Goal: Task Accomplishment & Management: Manage account settings

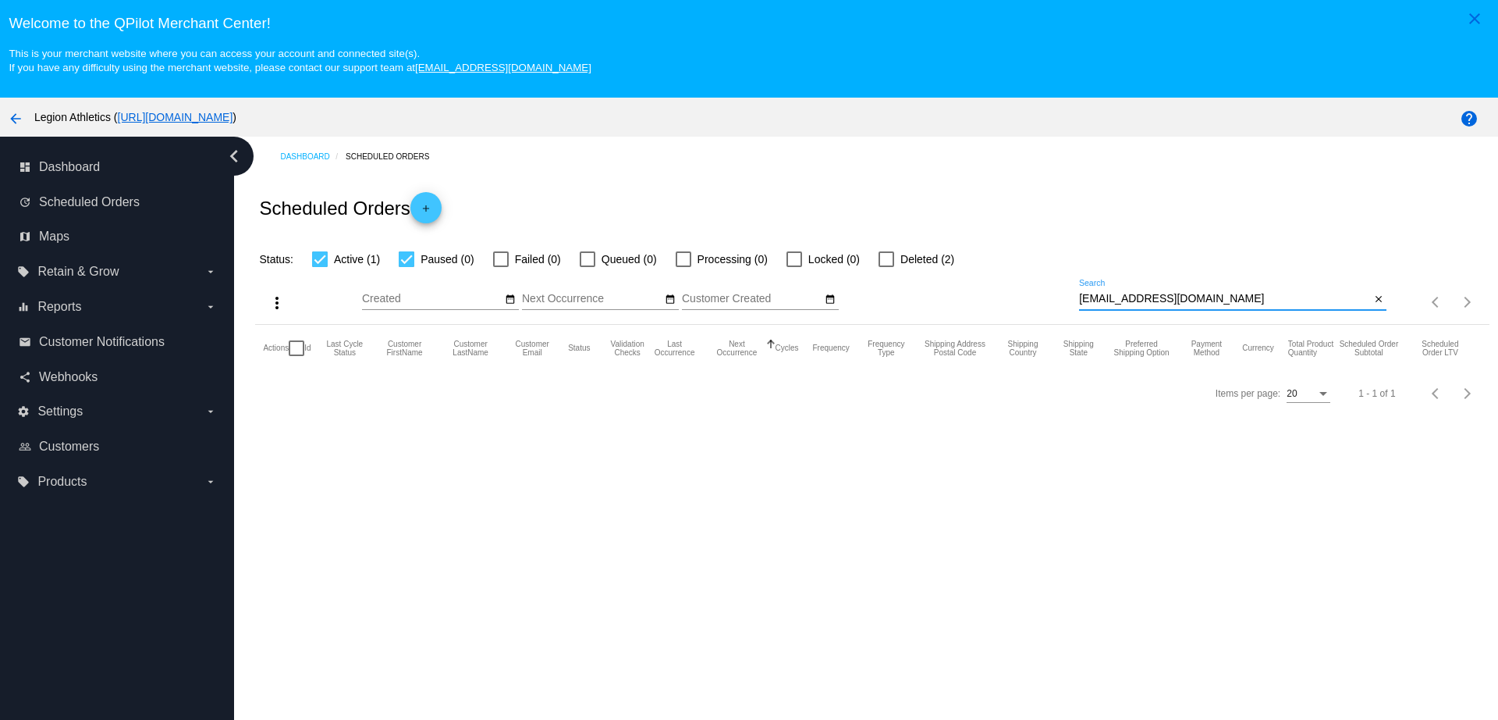
drag, startPoint x: 1162, startPoint y: 297, endPoint x: 994, endPoint y: 297, distance: 167.8
click at [994, 297] on div "more_vert Sep Jan Feb Mar [DATE]" at bounding box center [872, 295] width 1234 height 55
paste input "cylecoolidge@gmail"
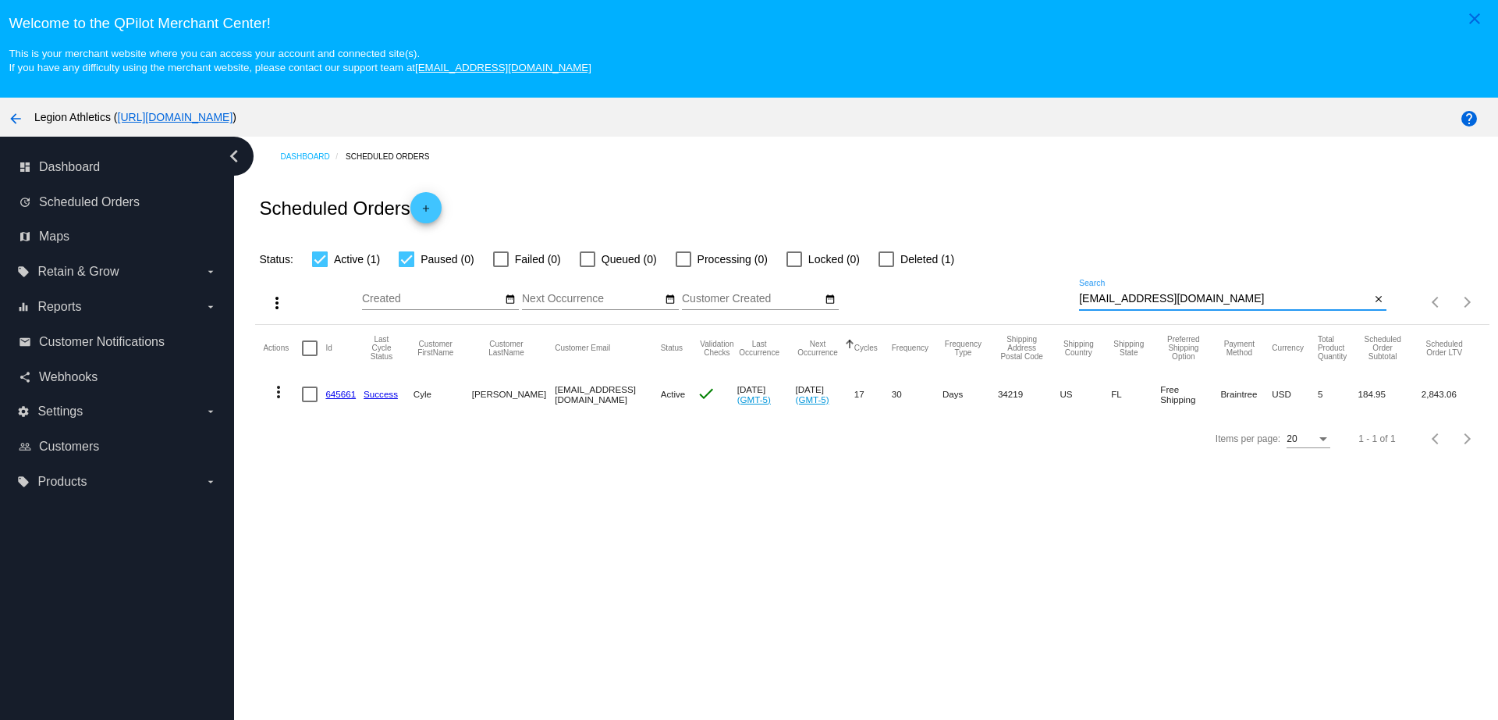
type input "cylecoolidge@gmail.com"
click at [336, 394] on link "645661" at bounding box center [340, 394] width 30 height 10
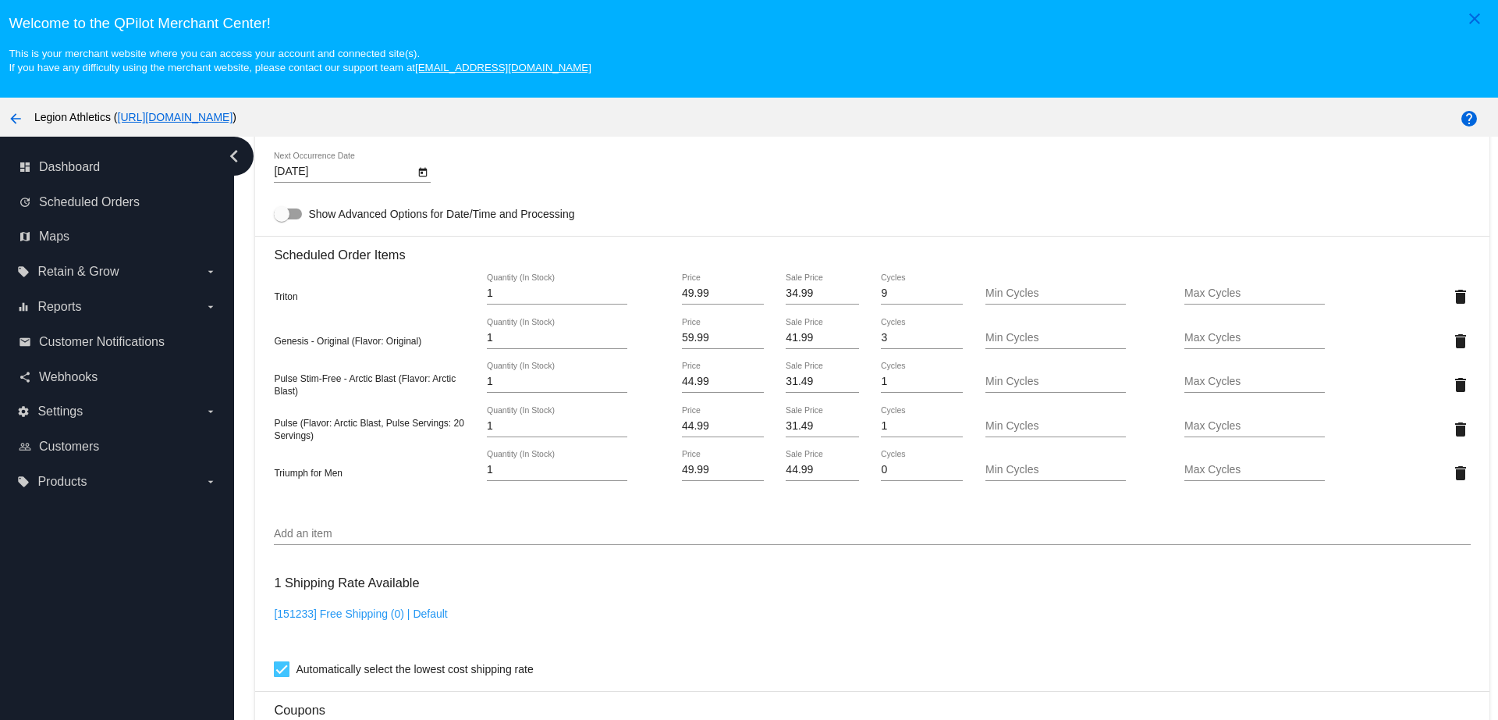
scroll to position [1073, 0]
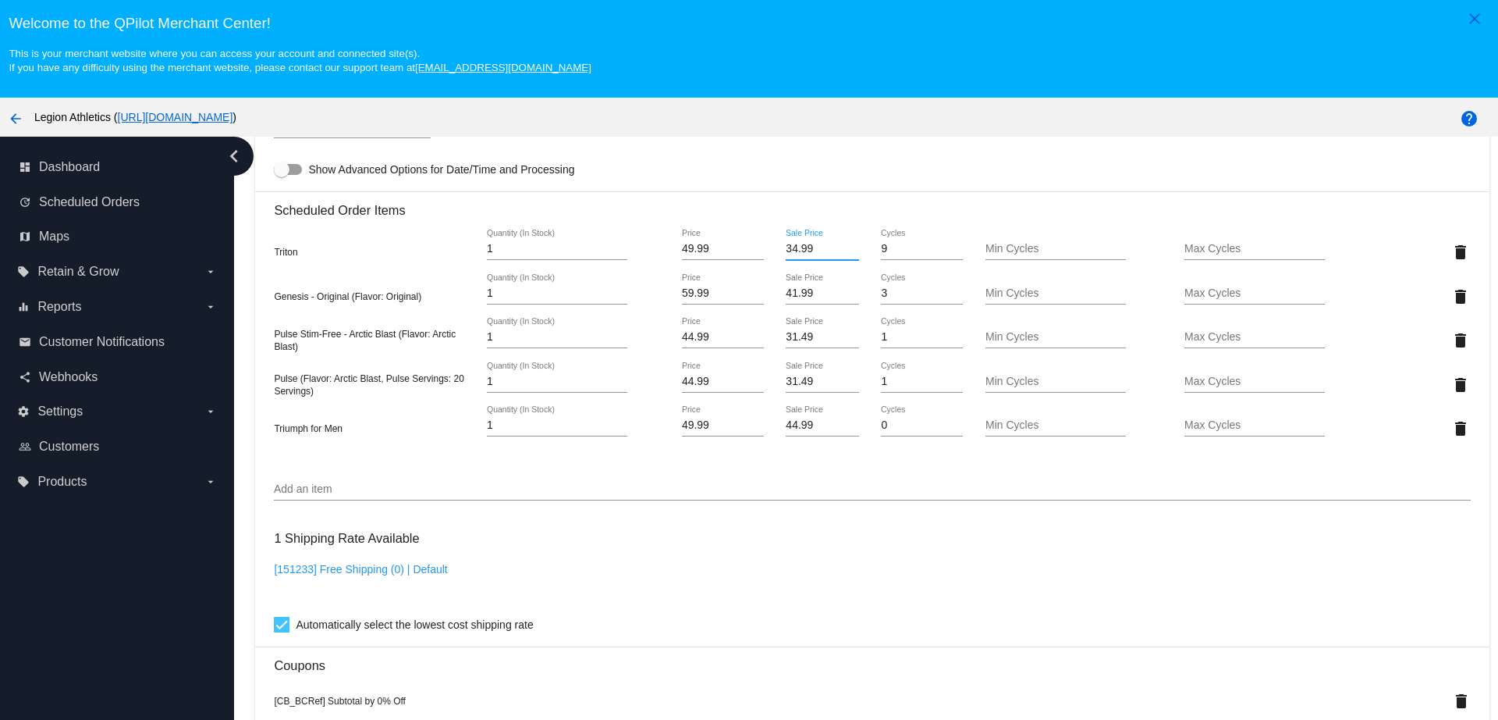
drag, startPoint x: 814, startPoint y: 251, endPoint x: 774, endPoint y: 251, distance: 39.8
click at [786, 251] on input "34.99" at bounding box center [822, 249] width 73 height 12
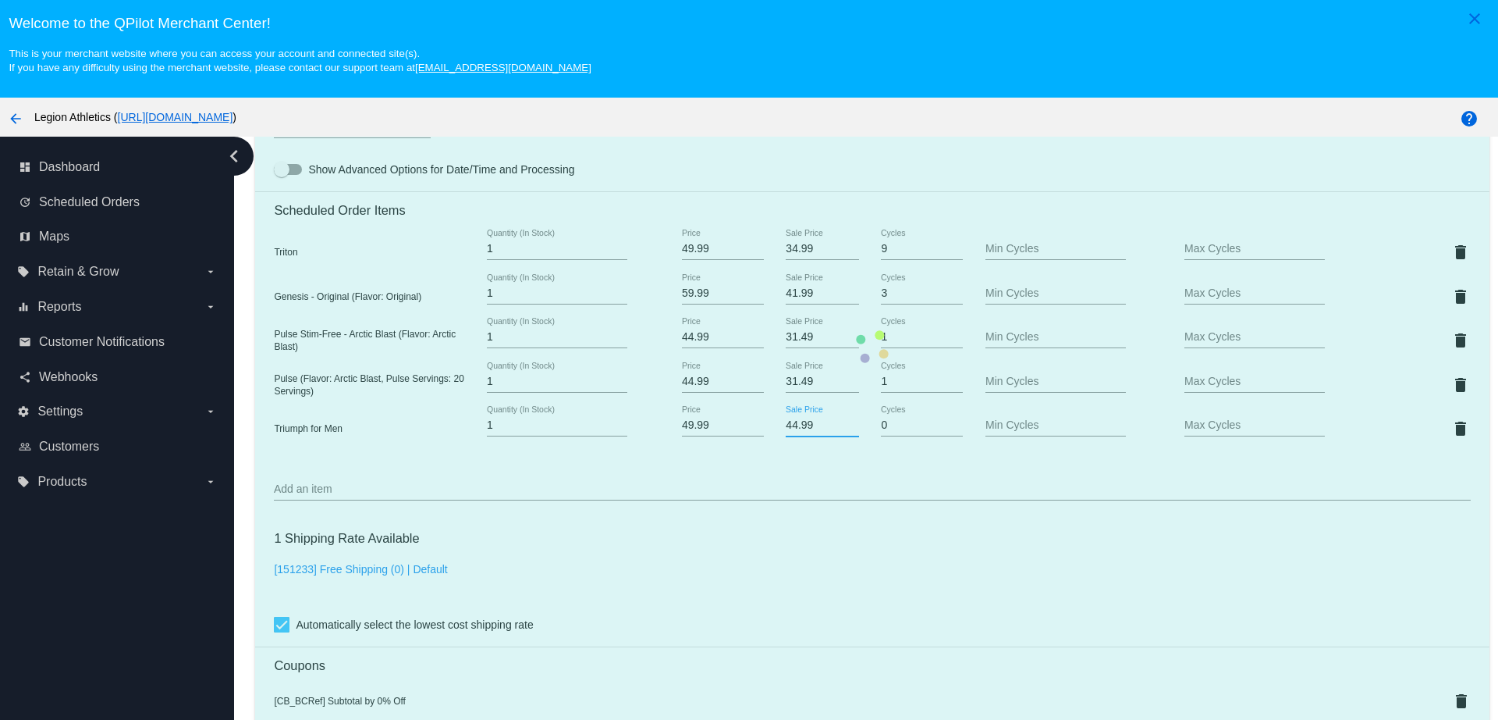
drag, startPoint x: 809, startPoint y: 424, endPoint x: 761, endPoint y: 423, distance: 47.6
click at [761, 423] on mat-card "Customer 298132: [PERSON_NAME] [EMAIL_ADDRESS][DOMAIN_NAME] Customer Shipping E…" at bounding box center [872, 346] width 1234 height 1823
paste input "3"
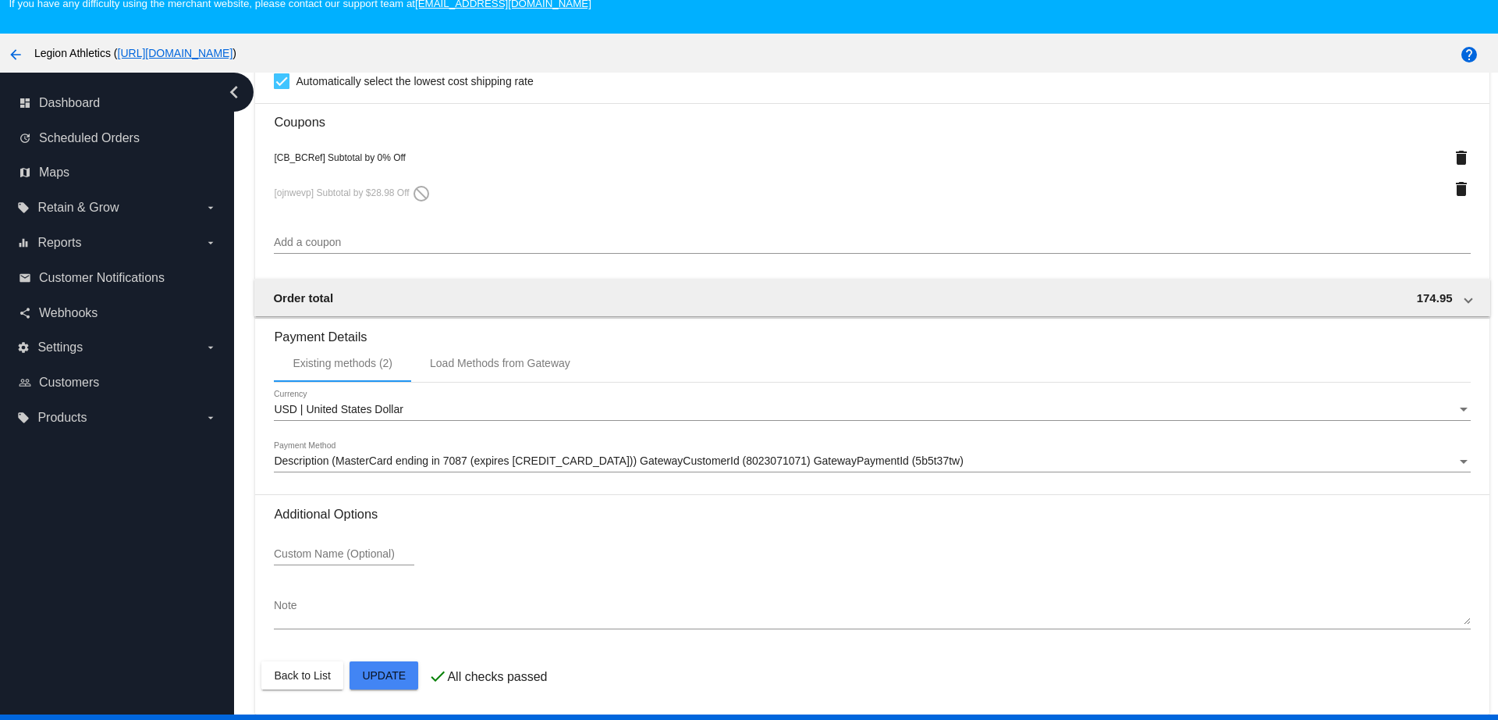
scroll to position [98, 0]
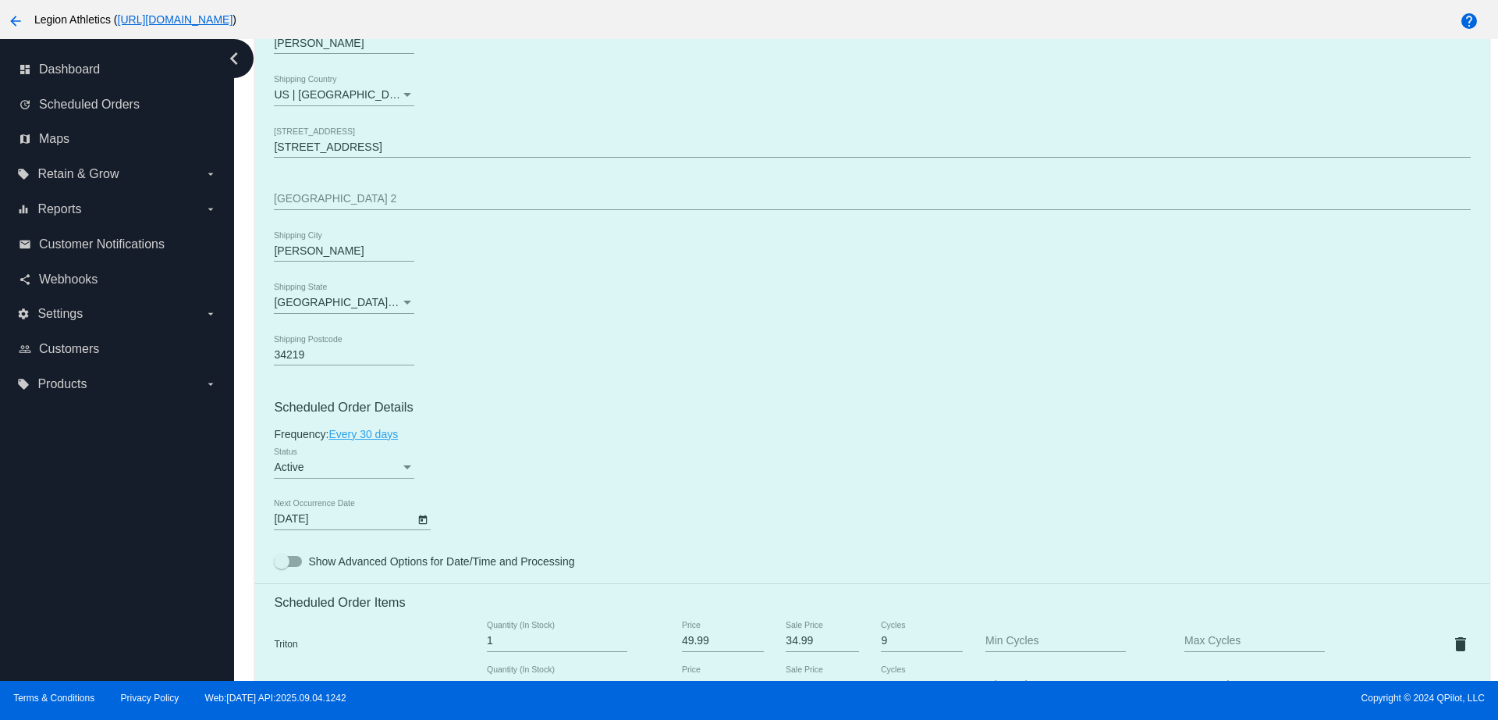
scroll to position [577, 0]
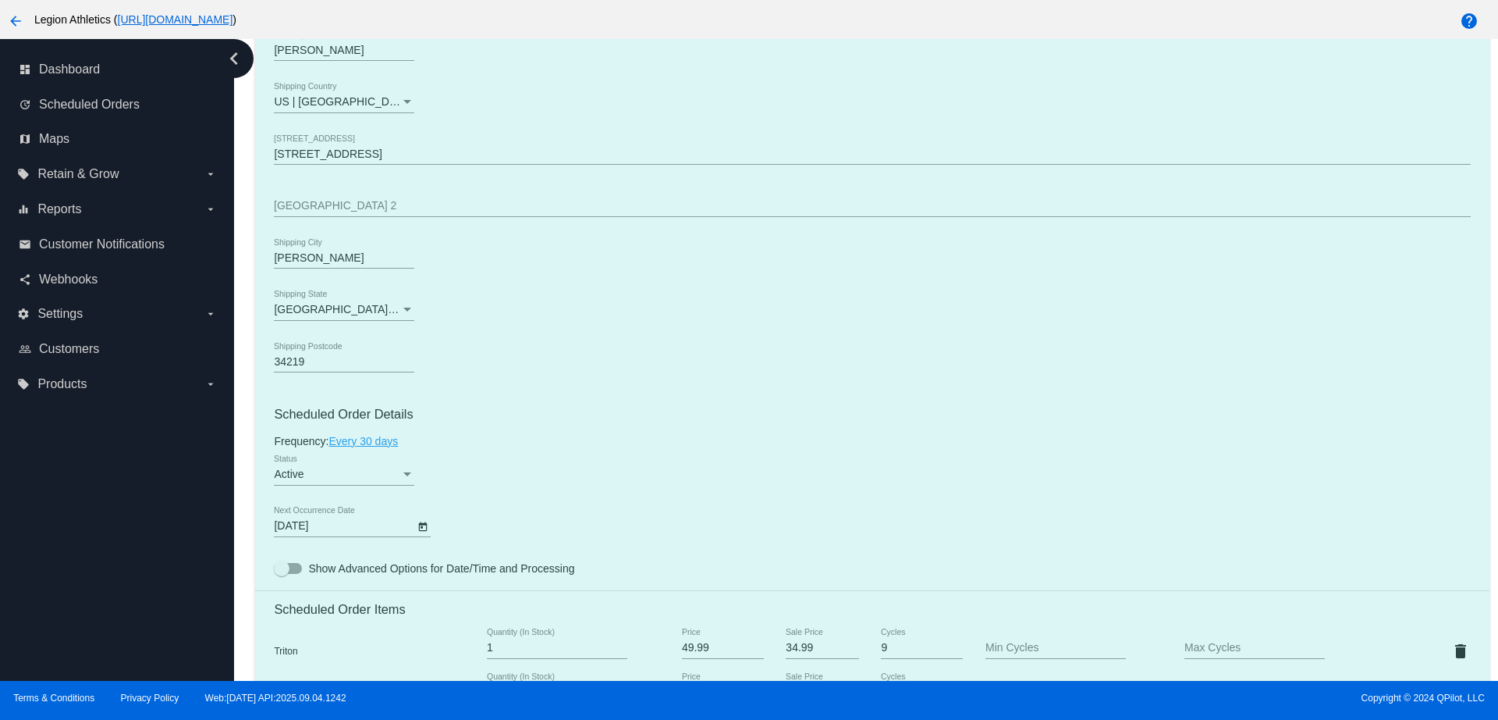
type input "34.99"
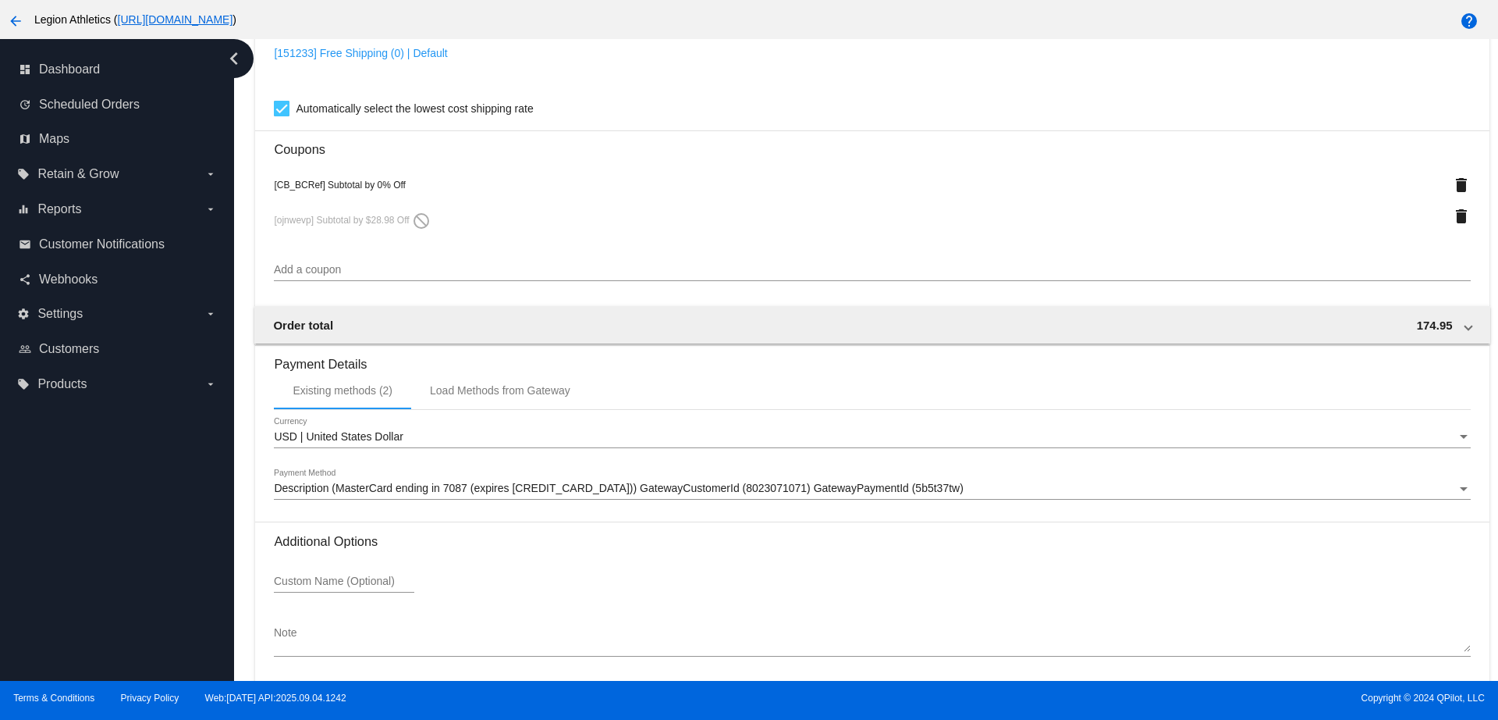
scroll to position [1552, 0]
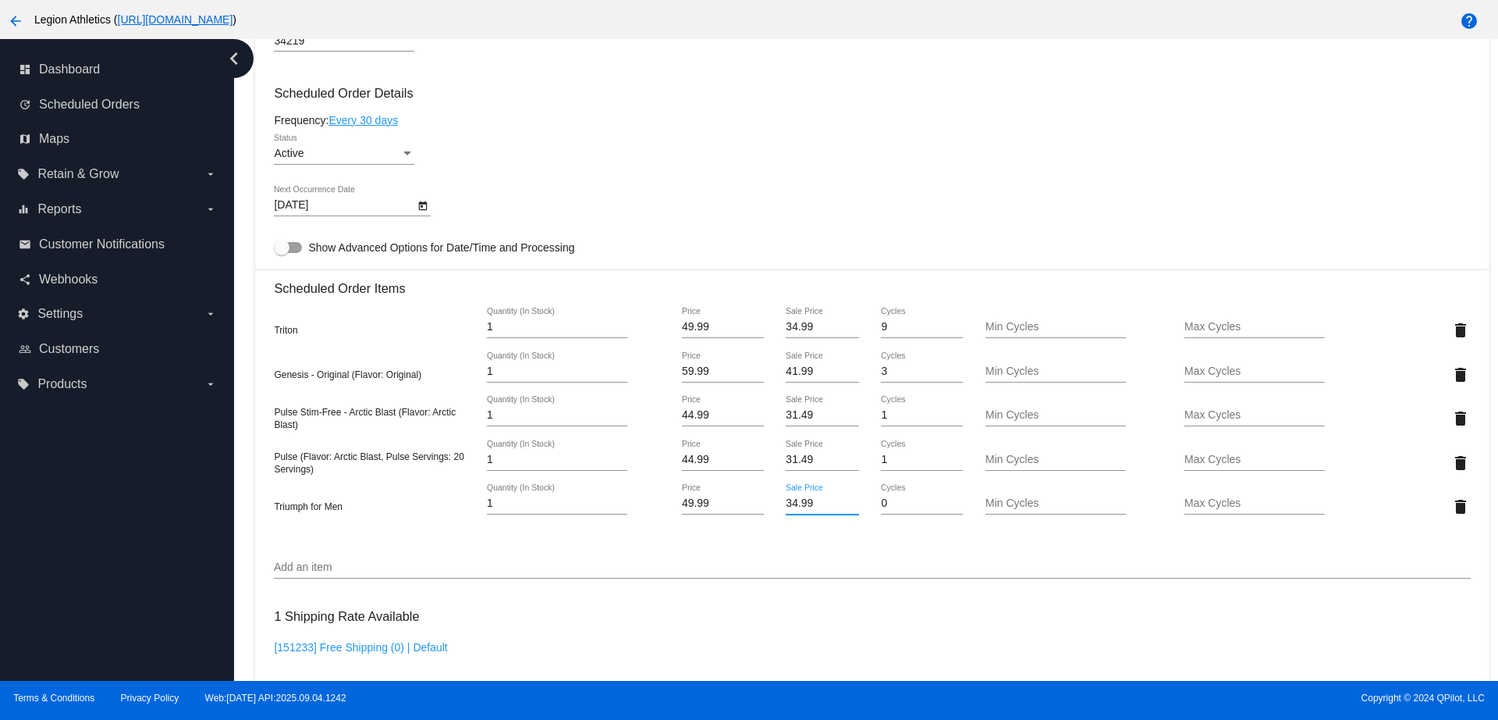
scroll to position [869, 0]
